Goal: Task Accomplishment & Management: Manage account settings

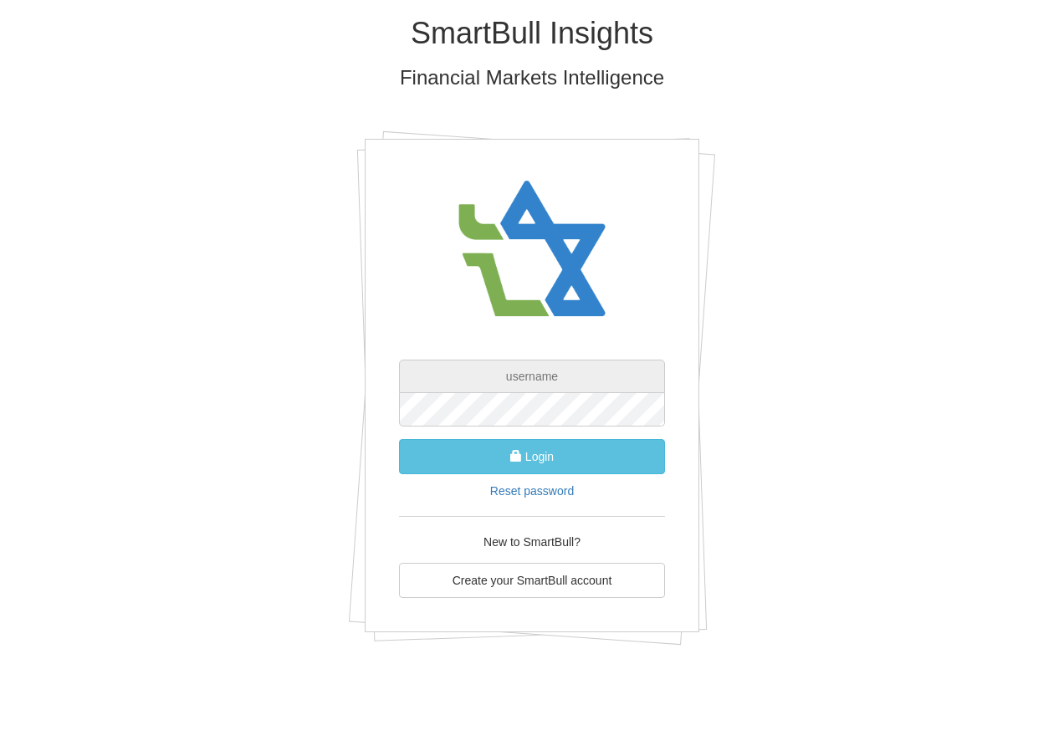
click at [560, 382] on input "text" at bounding box center [532, 376] width 266 height 33
type input "[PERSON_NAME][EMAIL_ADDRESS][PERSON_NAME][DOMAIN_NAME]"
click at [399, 439] on button "Login" at bounding box center [532, 456] width 266 height 35
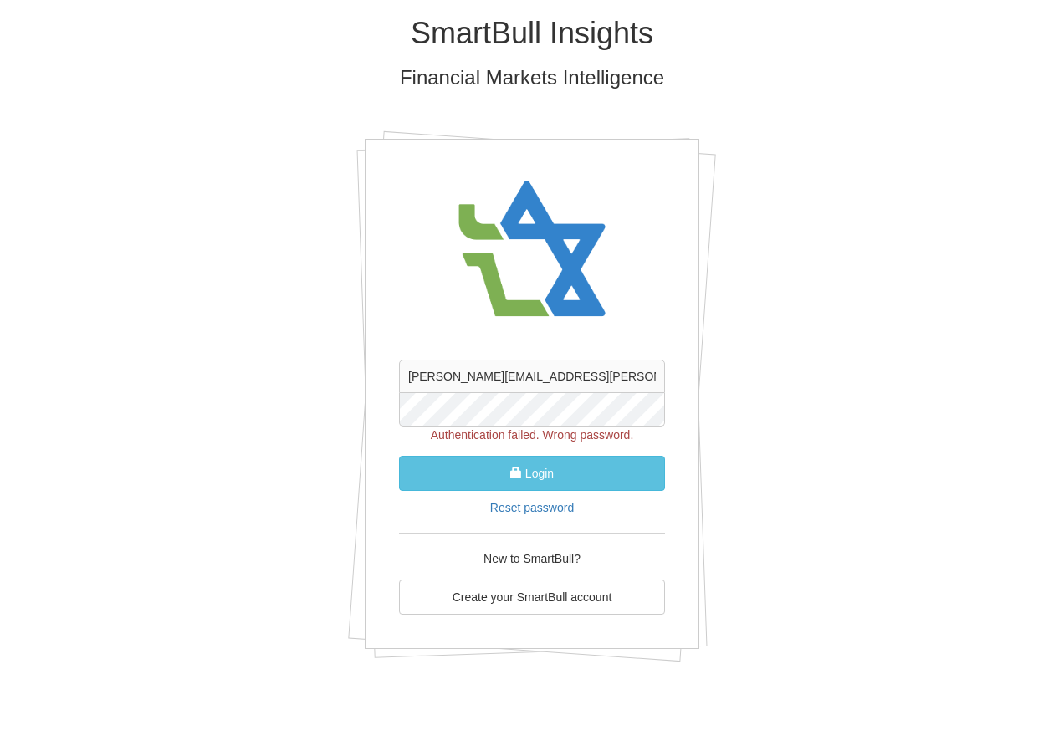
click at [316, 423] on div "SmartBull Insights Financial Markets Intelligence [PERSON_NAME][EMAIL_ADDRESS][…" at bounding box center [532, 345] width 979 height 691
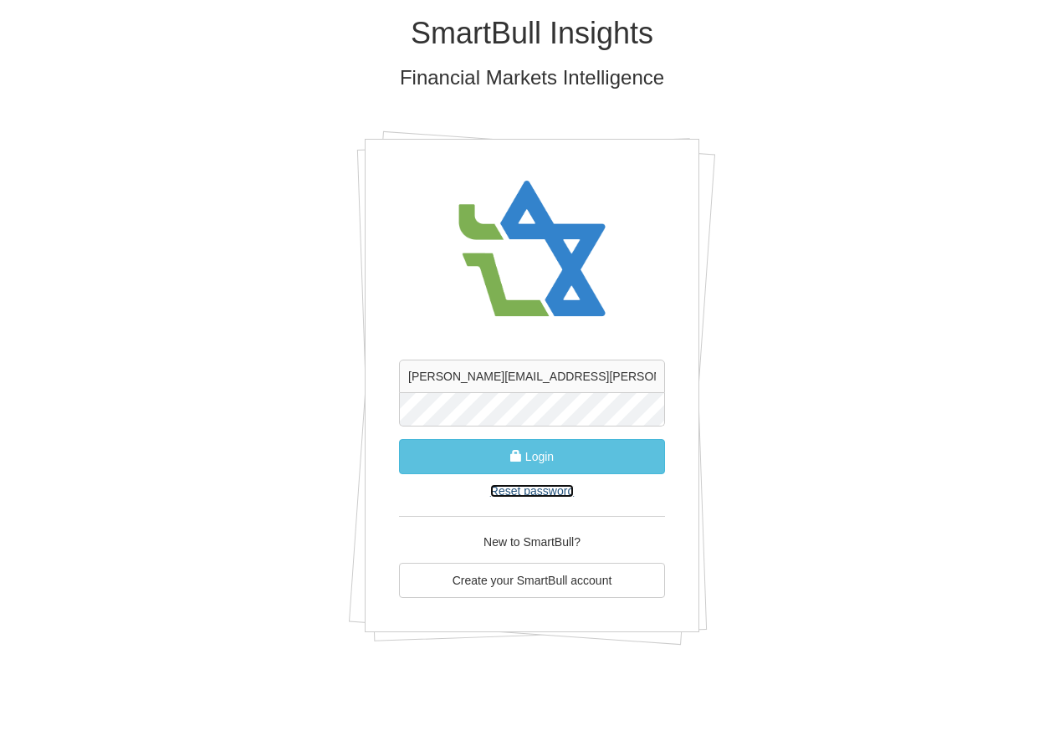
click at [540, 490] on link "Reset password" at bounding box center [532, 490] width 84 height 13
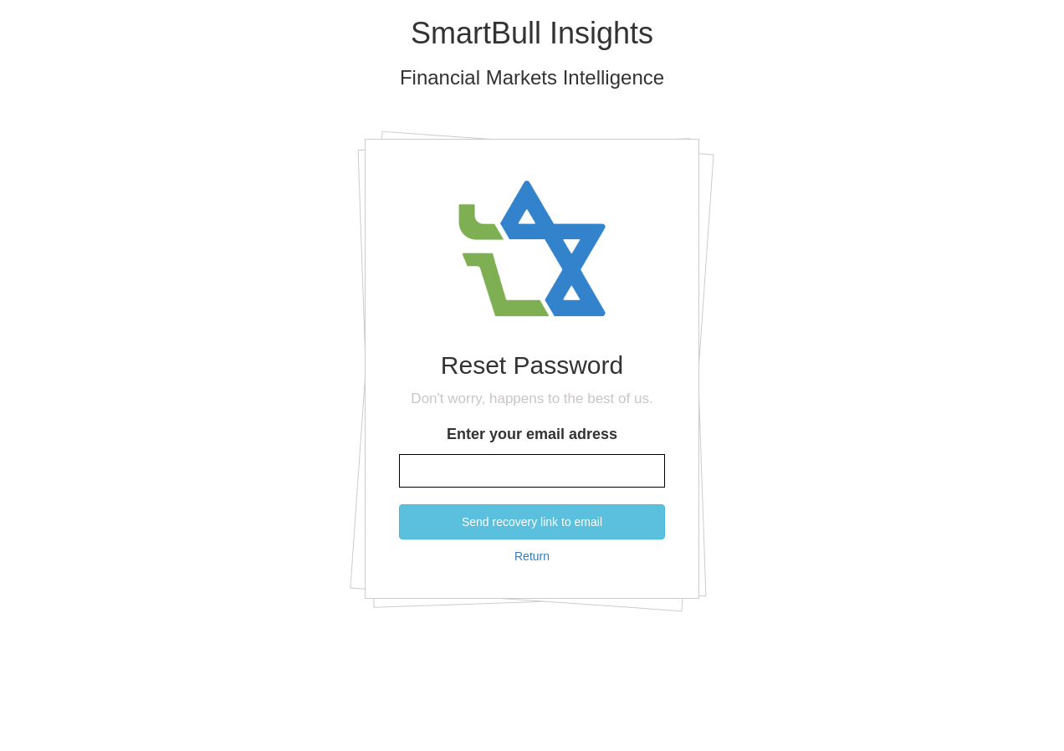
click at [539, 473] on input "Enter your email adress" at bounding box center [532, 470] width 266 height 33
click at [399, 505] on button "Send recovery link to email" at bounding box center [532, 522] width 266 height 35
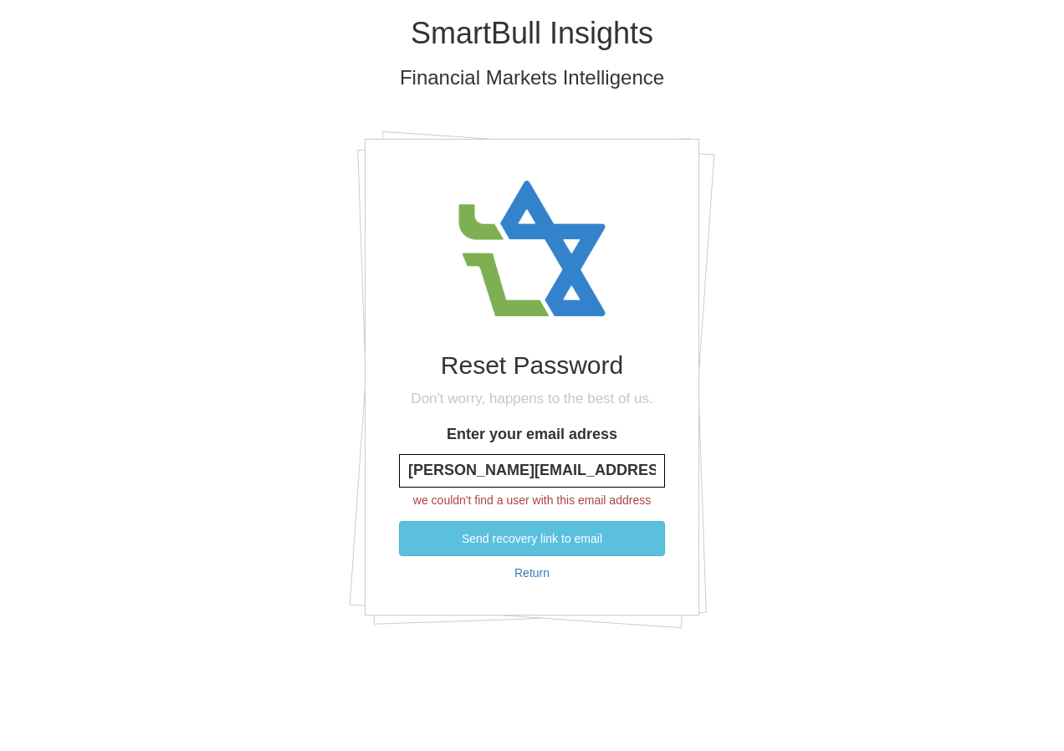
click at [530, 464] on input "[PERSON_NAME][EMAIL_ADDRESS][DOMAIN_NAME]" at bounding box center [532, 470] width 266 height 33
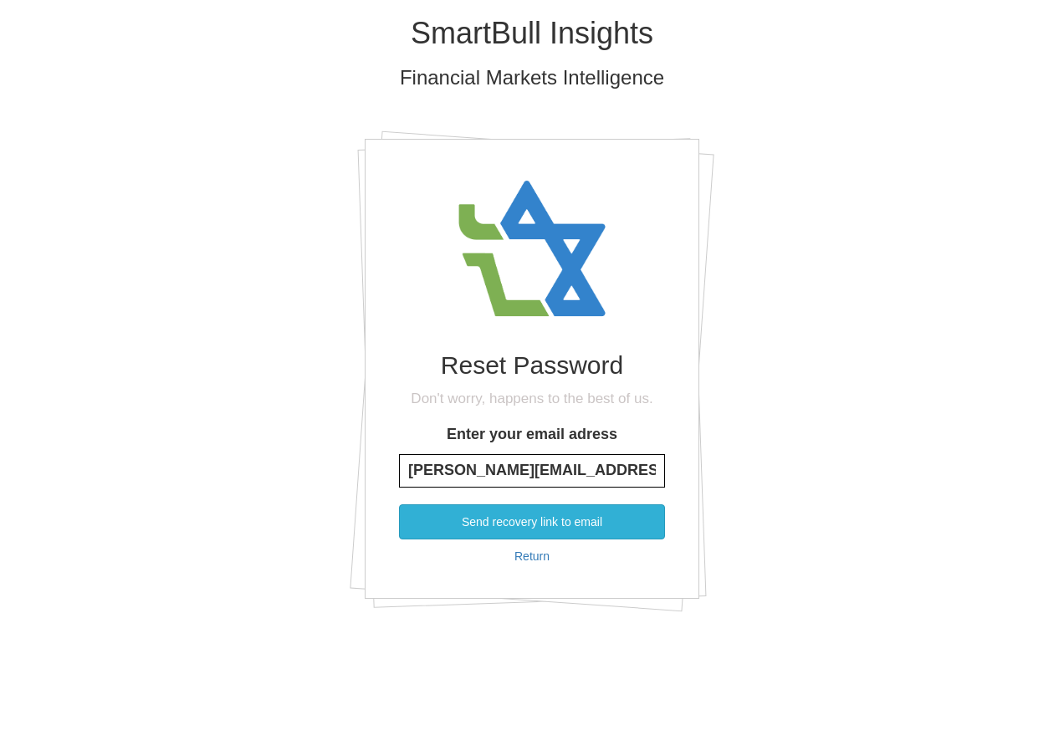
type input "[PERSON_NAME][EMAIL_ADDRESS][PERSON_NAME][DOMAIN_NAME]"
click at [556, 520] on button "Send recovery link to email" at bounding box center [532, 522] width 266 height 35
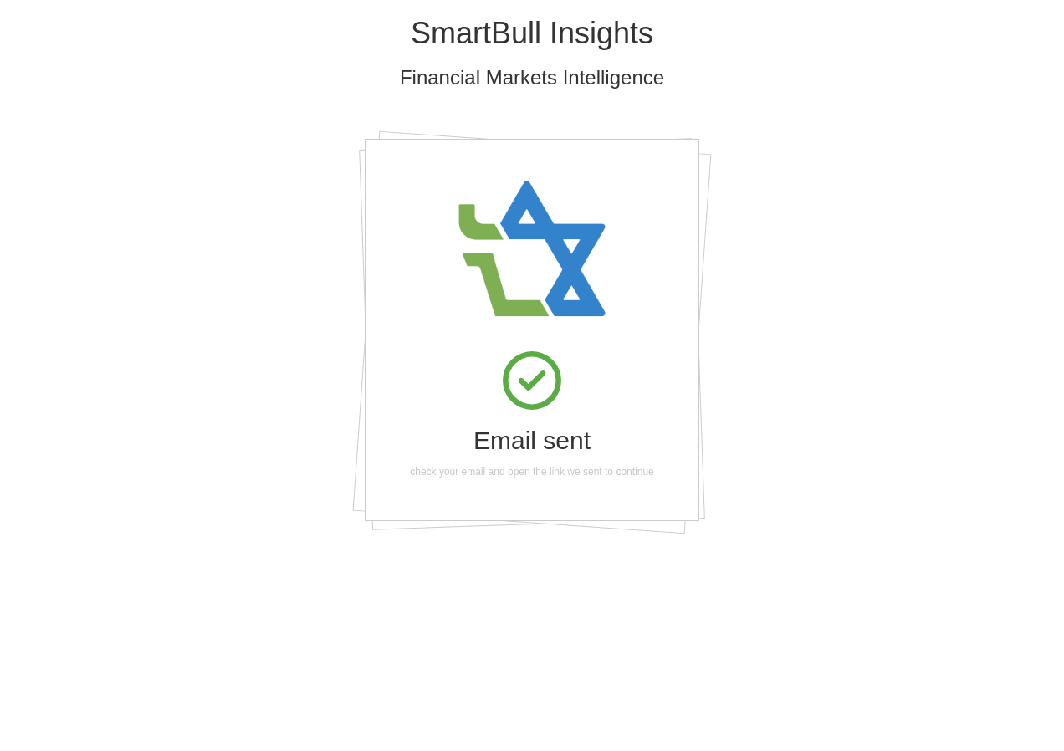
click at [532, 448] on h1 "Email sent" at bounding box center [532, 441] width 266 height 28
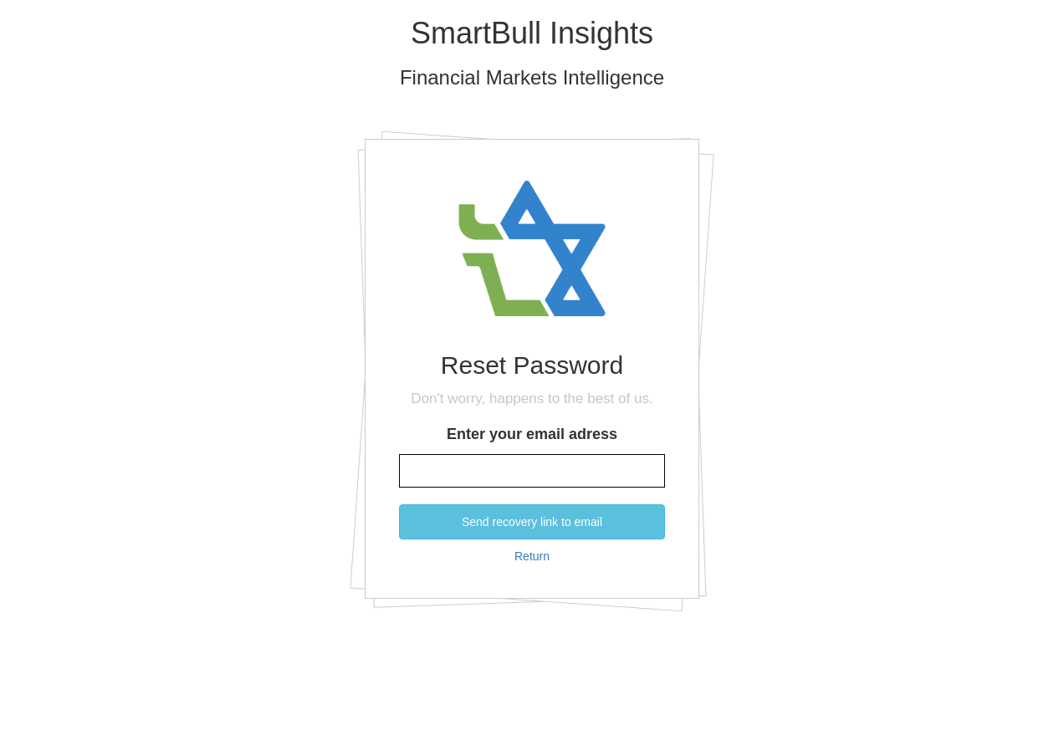
click at [481, 479] on input "Enter your email adress" at bounding box center [532, 470] width 266 height 33
click at [546, 554] on link "Return" at bounding box center [532, 556] width 35 height 13
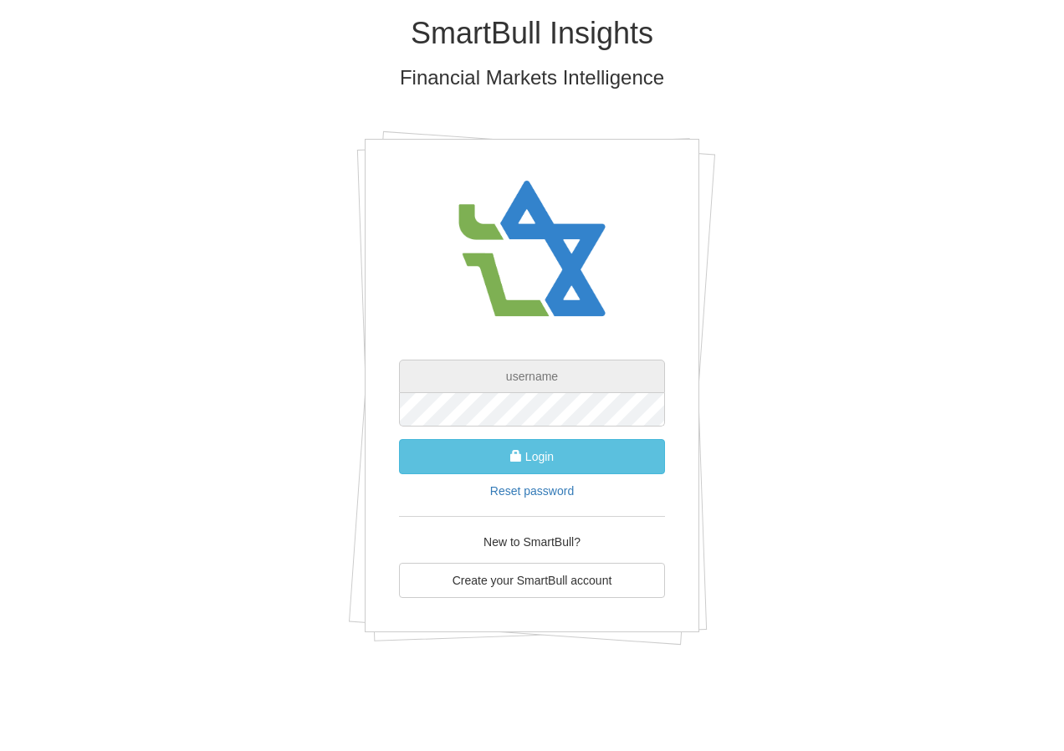
click at [535, 383] on input "text" at bounding box center [532, 376] width 266 height 33
click at [17, 196] on div "SmartBull Insights Financial Markets Intelligence Login Reset password New to S…" at bounding box center [532, 337] width 1064 height 674
drag, startPoint x: 551, startPoint y: 367, endPoint x: 570, endPoint y: 370, distance: 18.6
click at [551, 368] on input "text" at bounding box center [532, 376] width 266 height 33
type input "[PERSON_NAME][EMAIL_ADDRESS][PERSON_NAME][DOMAIN_NAME]"
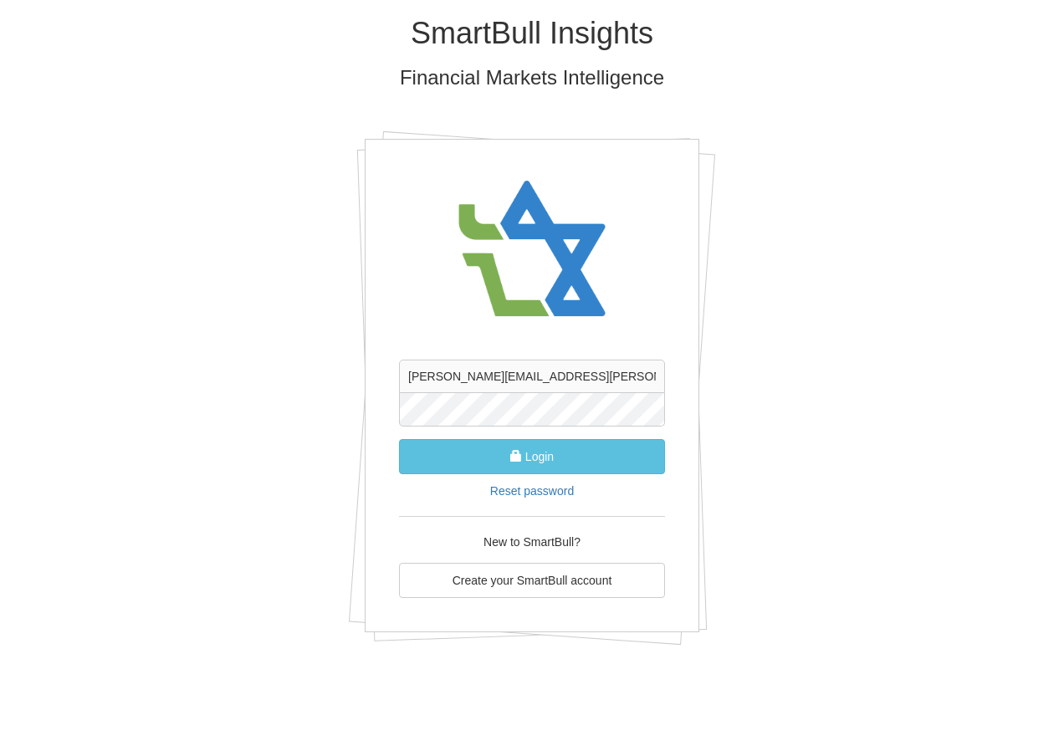
click at [399, 439] on button "Login" at bounding box center [532, 456] width 266 height 35
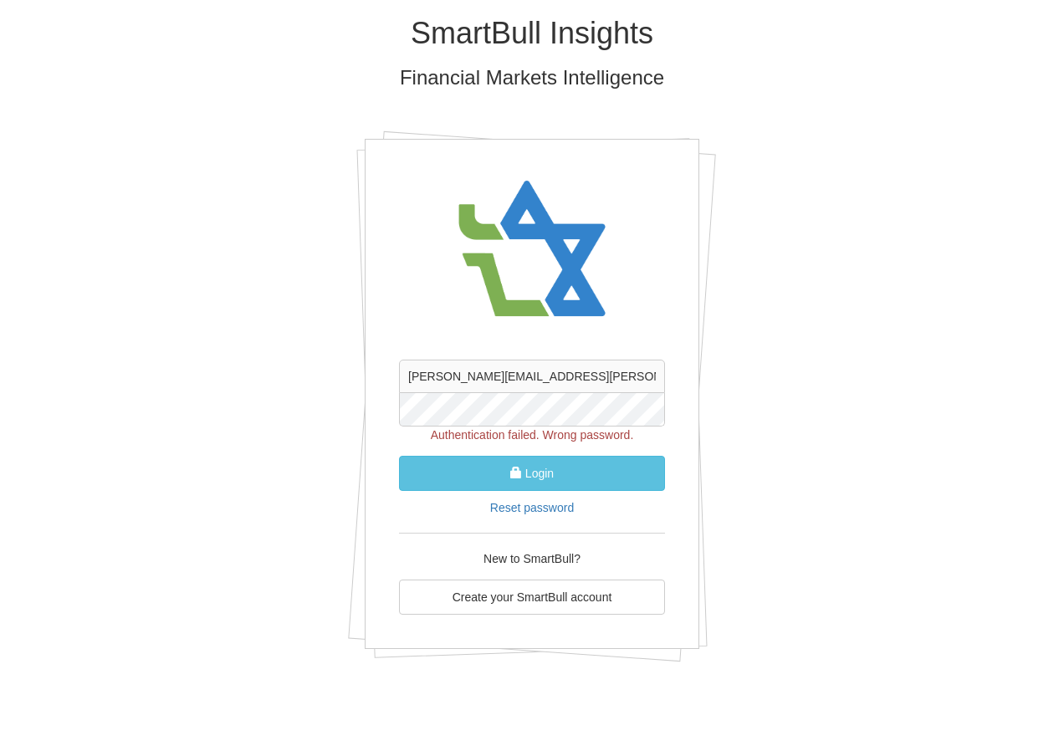
click at [305, 401] on div "SmartBull Insights Financial Markets Intelligence [PERSON_NAME][EMAIL_ADDRESS][…" at bounding box center [532, 345] width 979 height 691
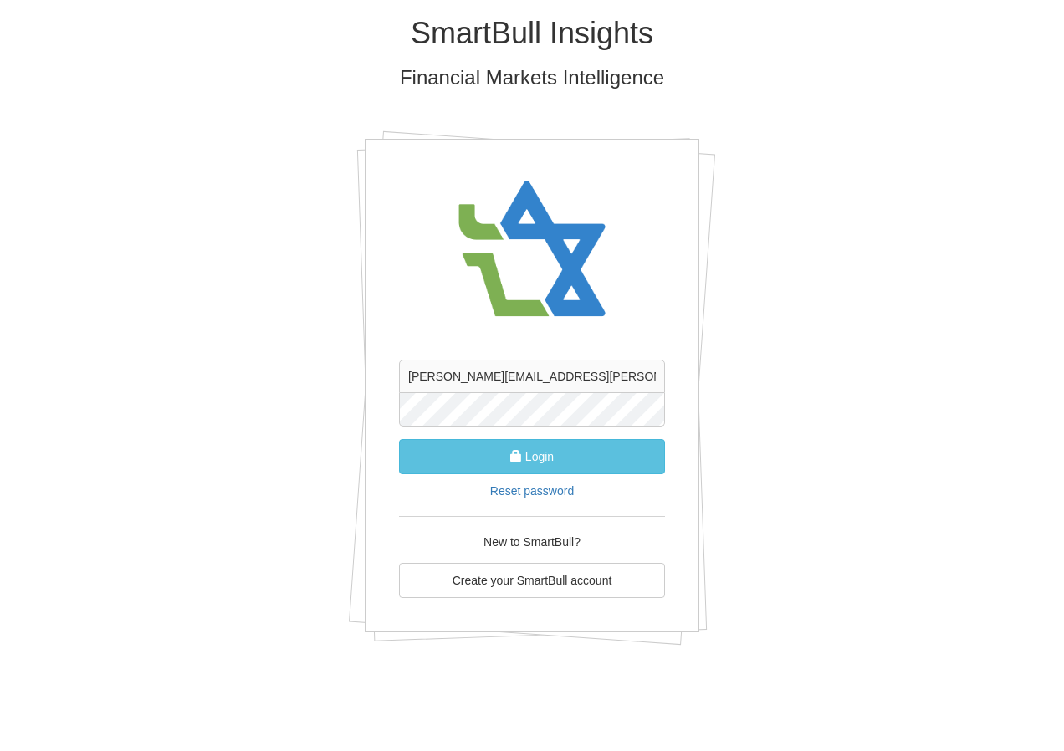
click at [399, 439] on button "Login" at bounding box center [532, 456] width 266 height 35
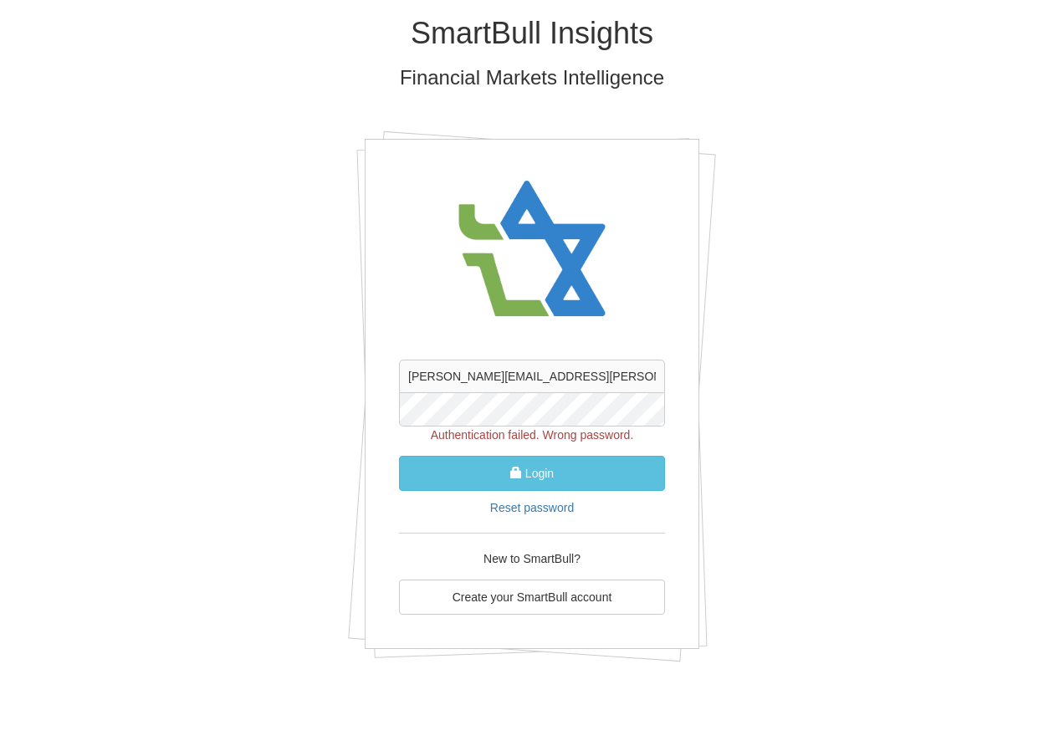
click at [335, 416] on div "SmartBull Insights Financial Markets Intelligence [PERSON_NAME][EMAIL_ADDRESS][…" at bounding box center [532, 345] width 979 height 691
